Goal: Download file/media

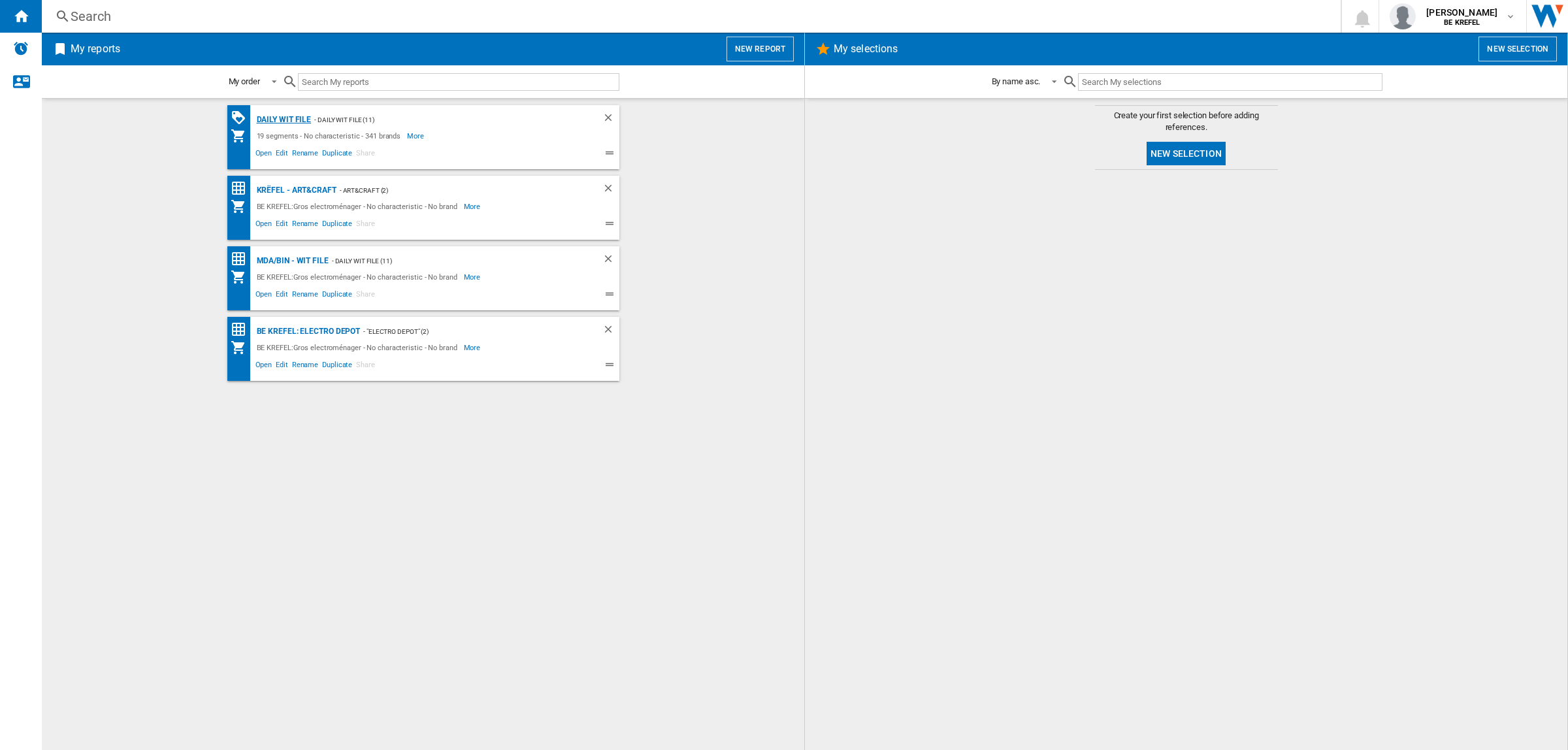
click at [294, 119] on div "Daily WIT file" at bounding box center [282, 119] width 59 height 16
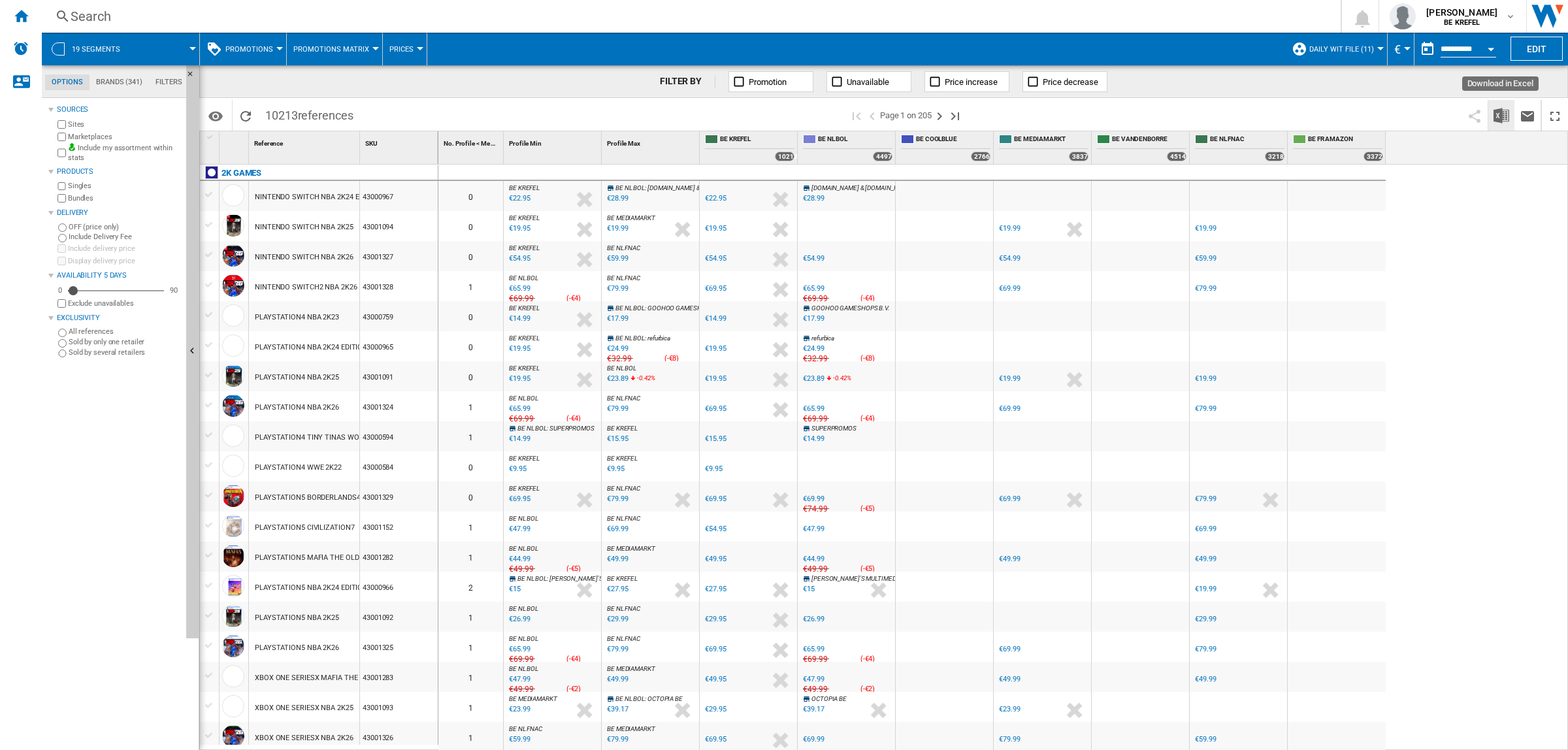
click at [1498, 113] on img "Download in Excel" at bounding box center [1501, 116] width 16 height 16
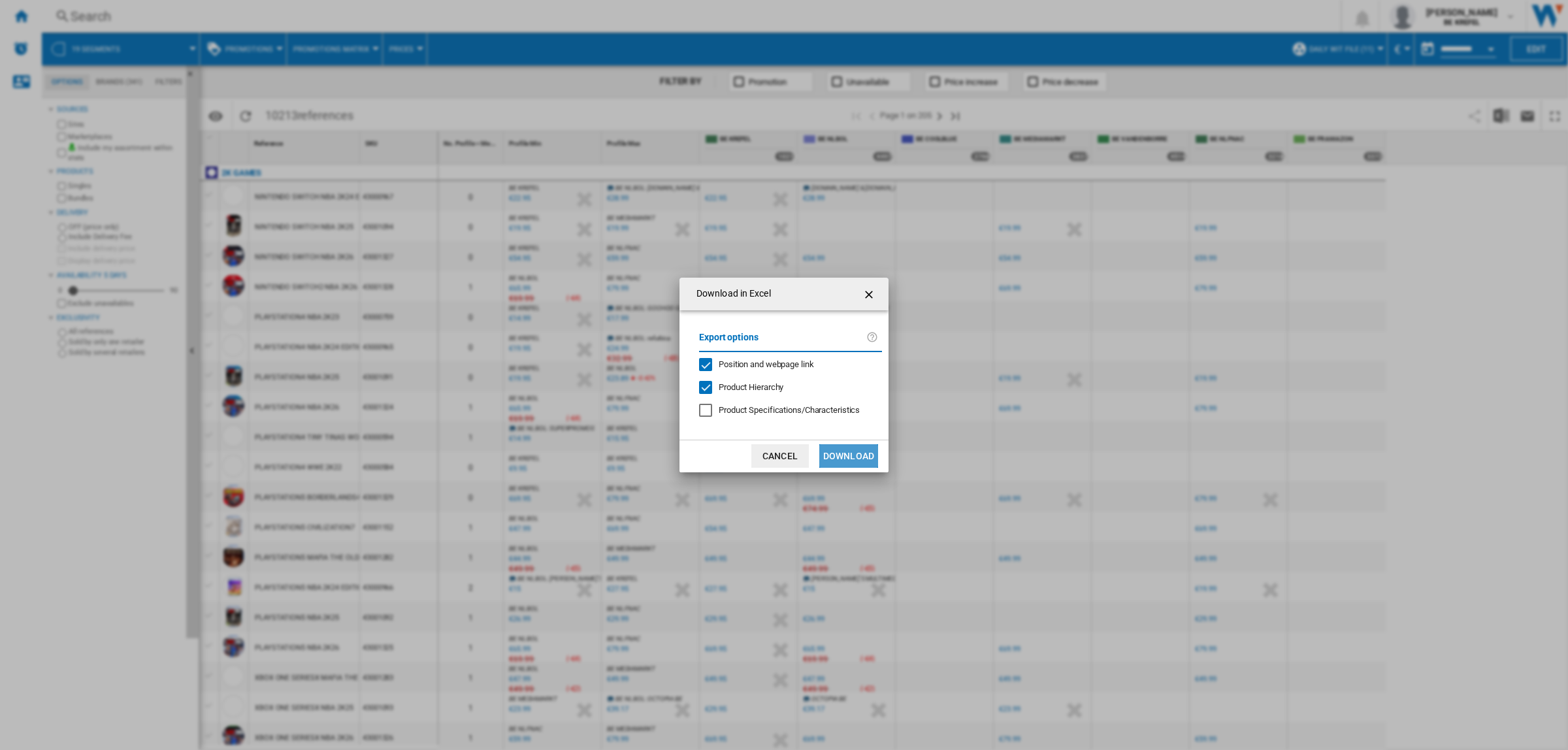
click at [856, 454] on button "Download" at bounding box center [848, 456] width 59 height 23
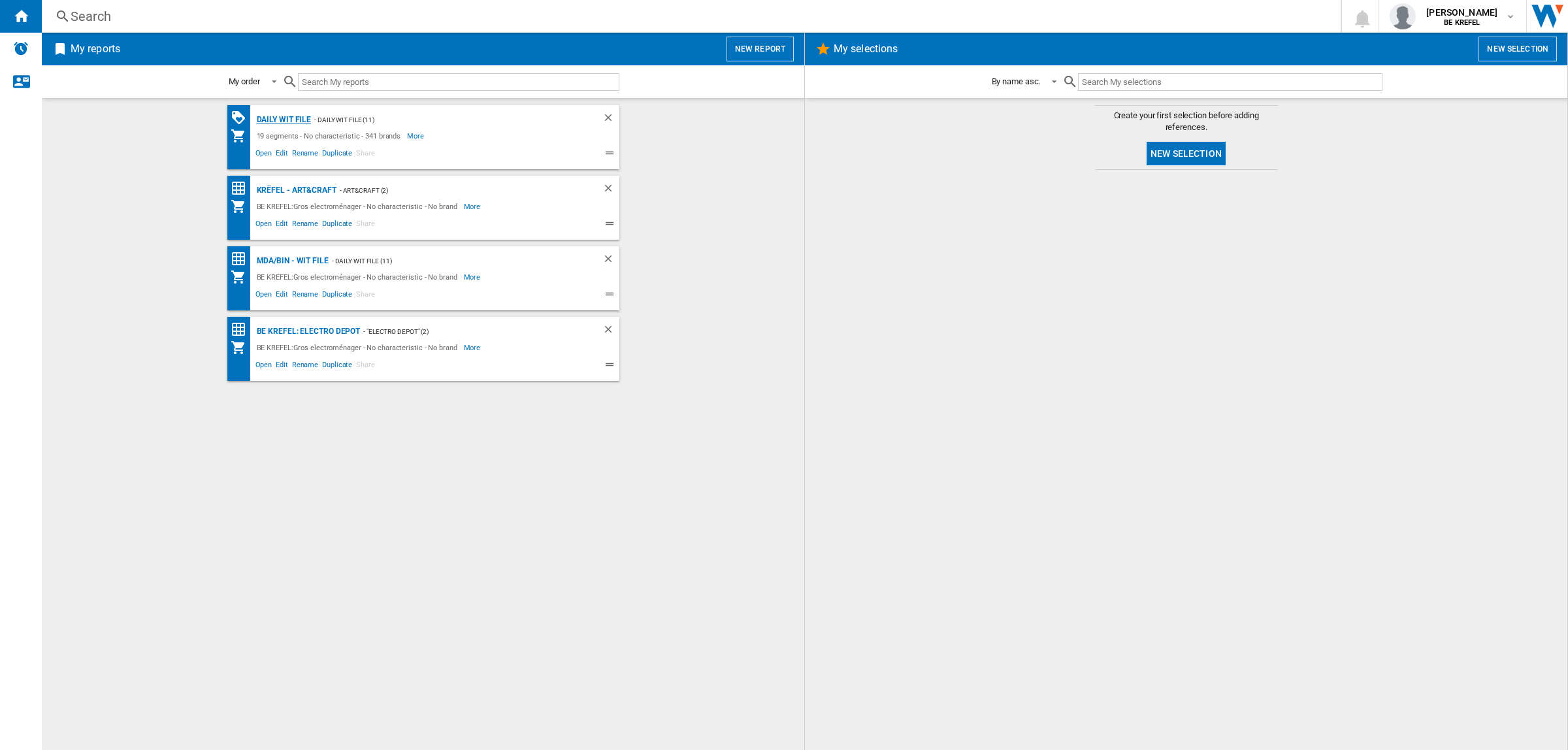
click at [289, 119] on div "Daily WIT file" at bounding box center [282, 119] width 59 height 16
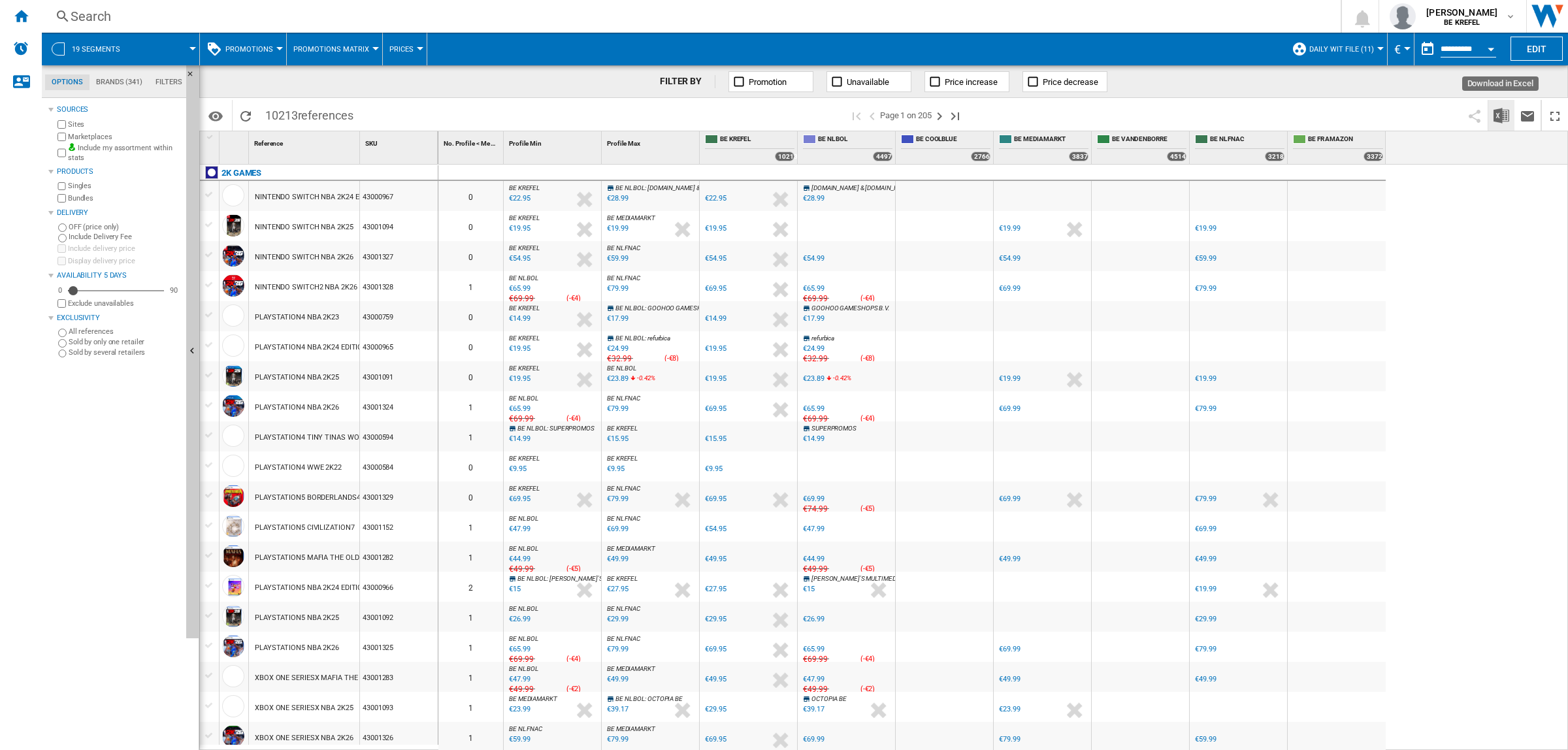
click at [1498, 115] on img "Download in Excel" at bounding box center [1501, 116] width 16 height 16
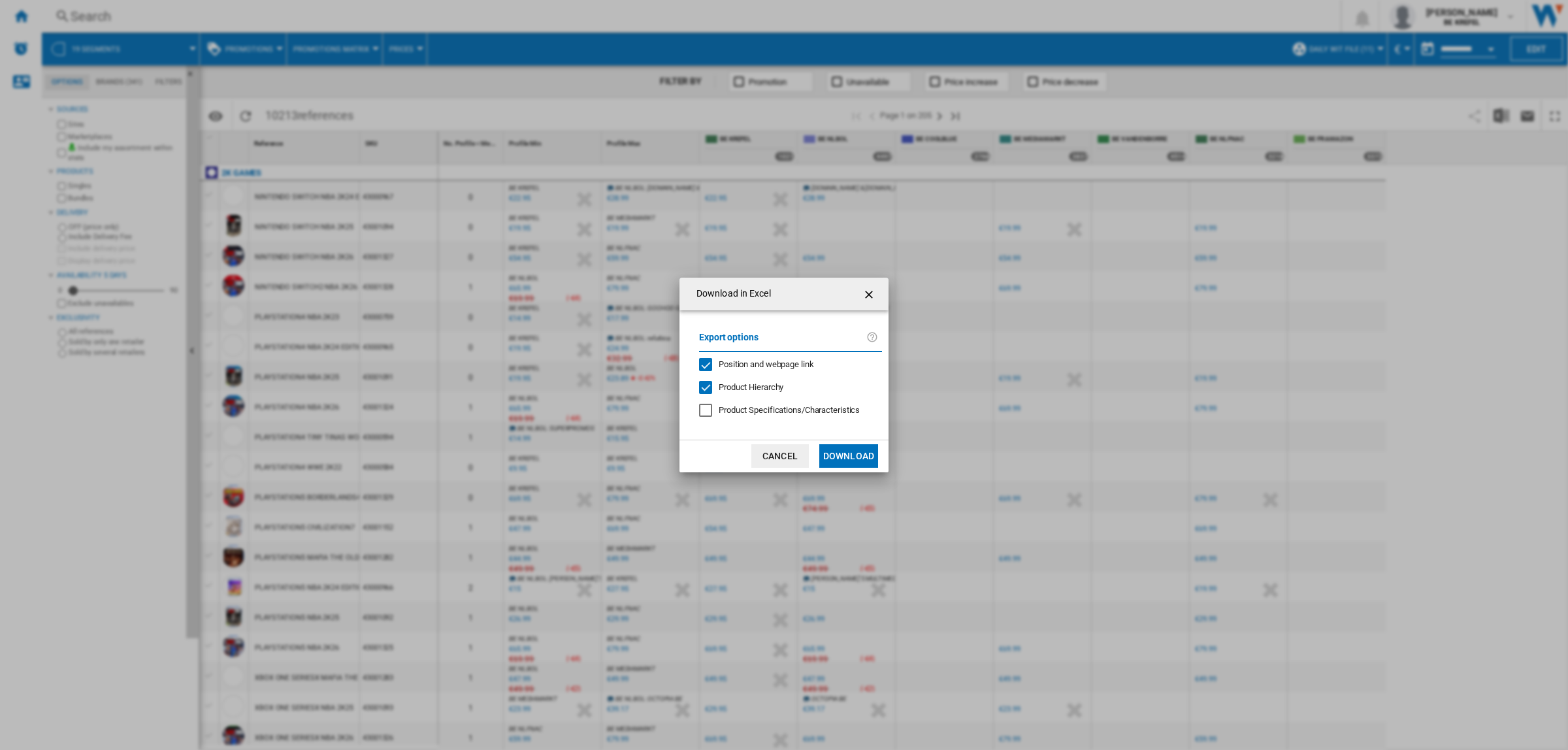
click at [846, 452] on button "Download" at bounding box center [848, 456] width 59 height 23
